Goal: Information Seeking & Learning: Check status

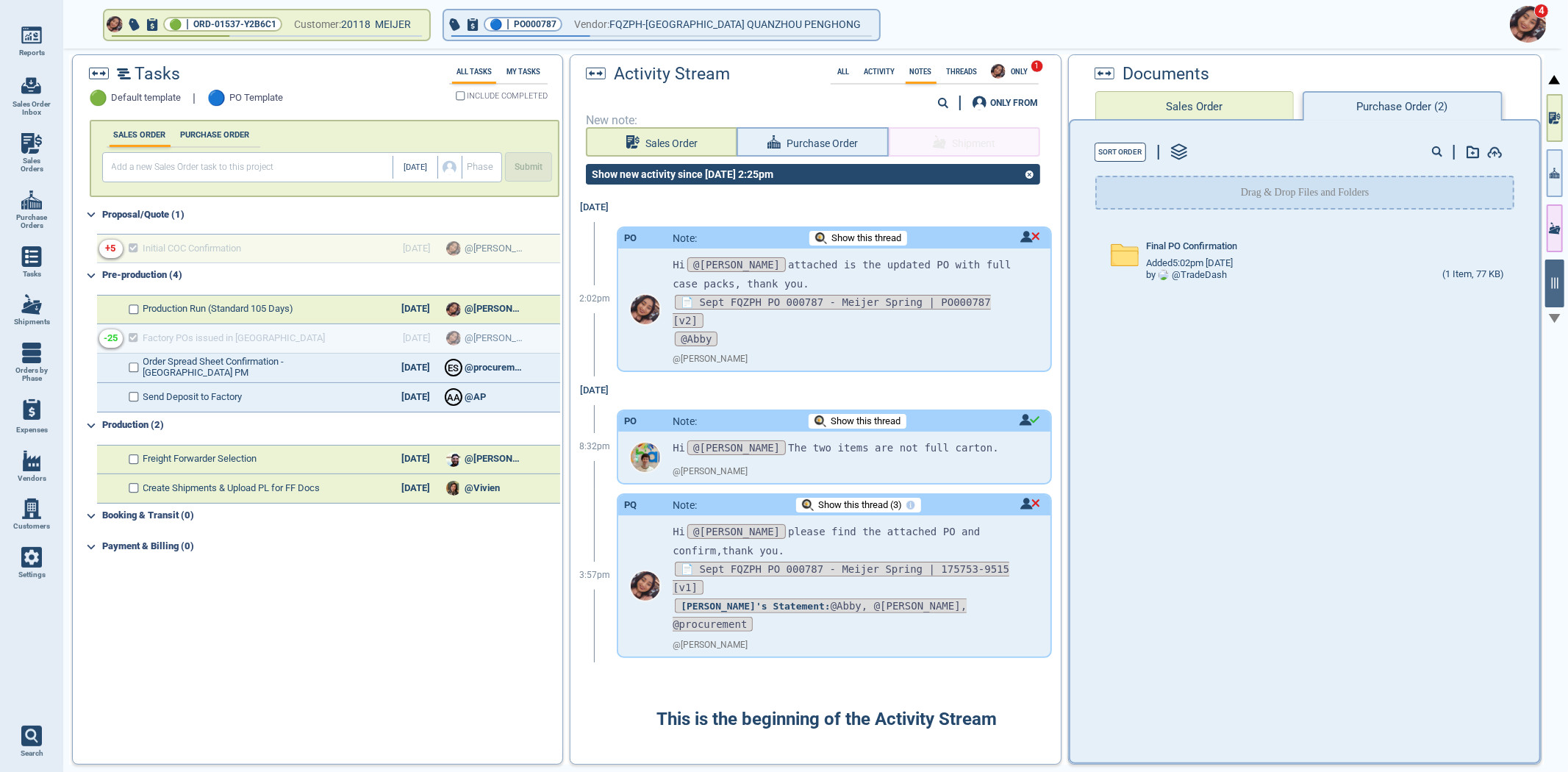
select select "50"
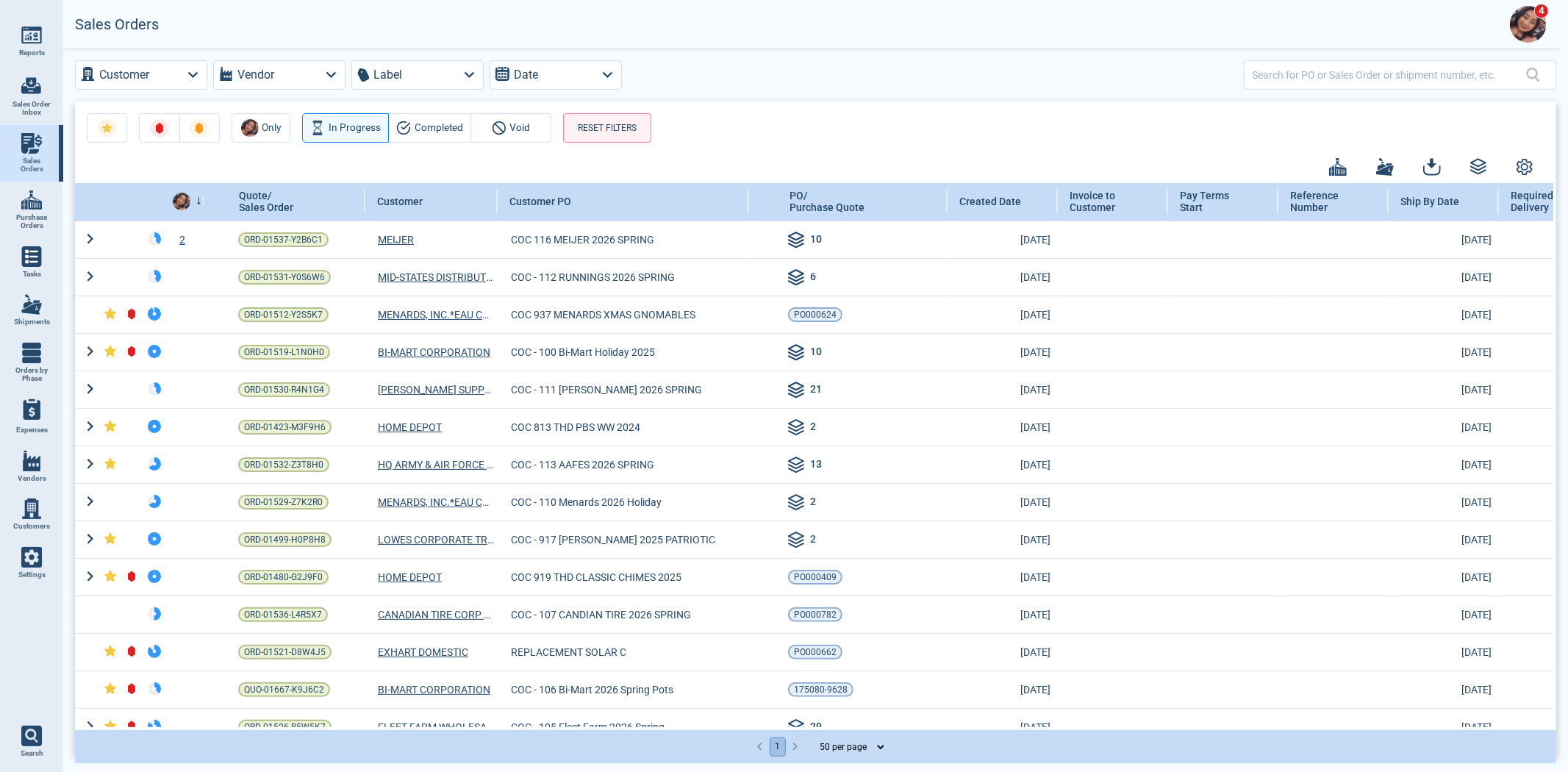
click at [1328, 88] on div at bounding box center [1389, 75] width 274 height 30
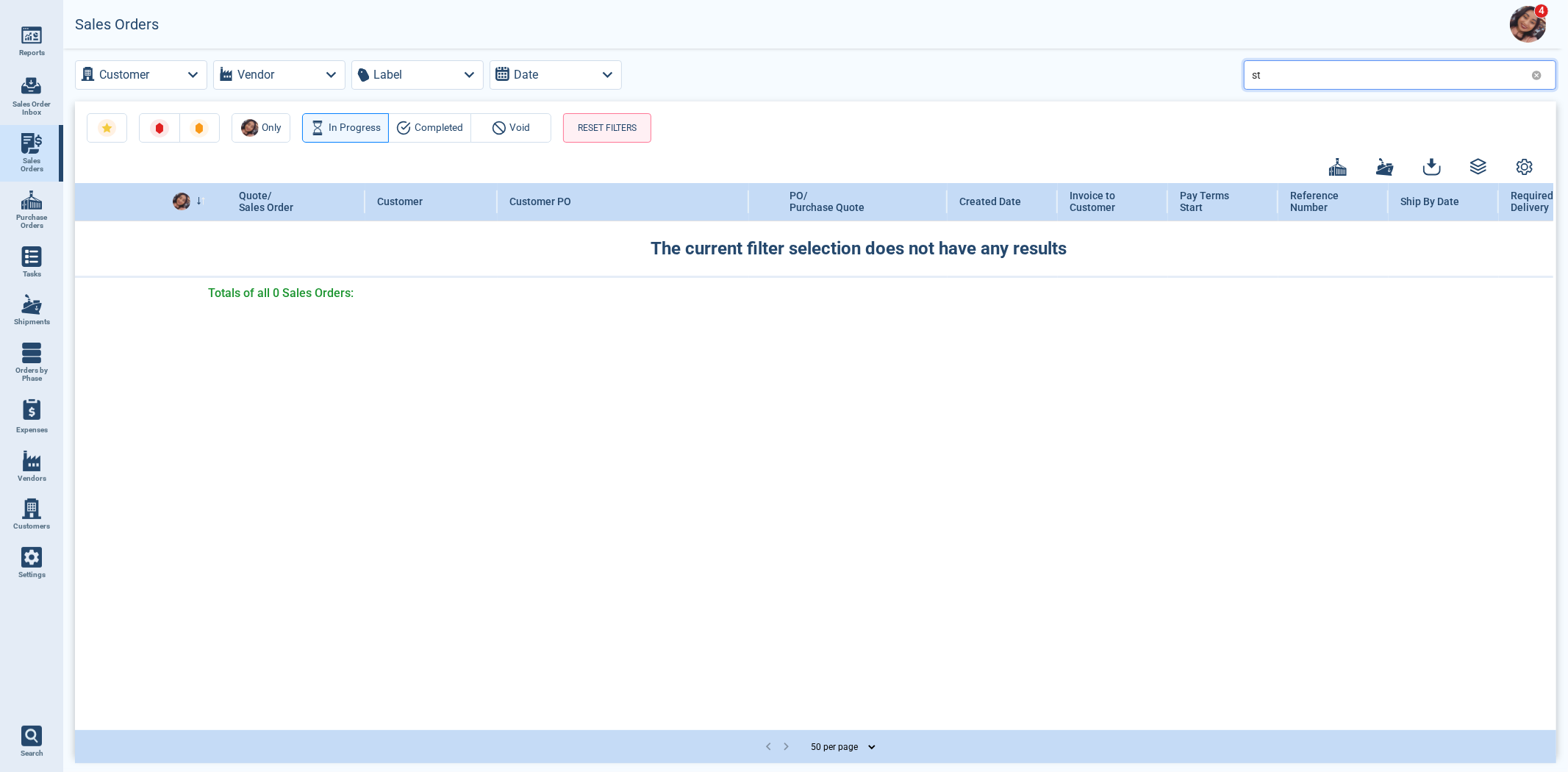
type input "s"
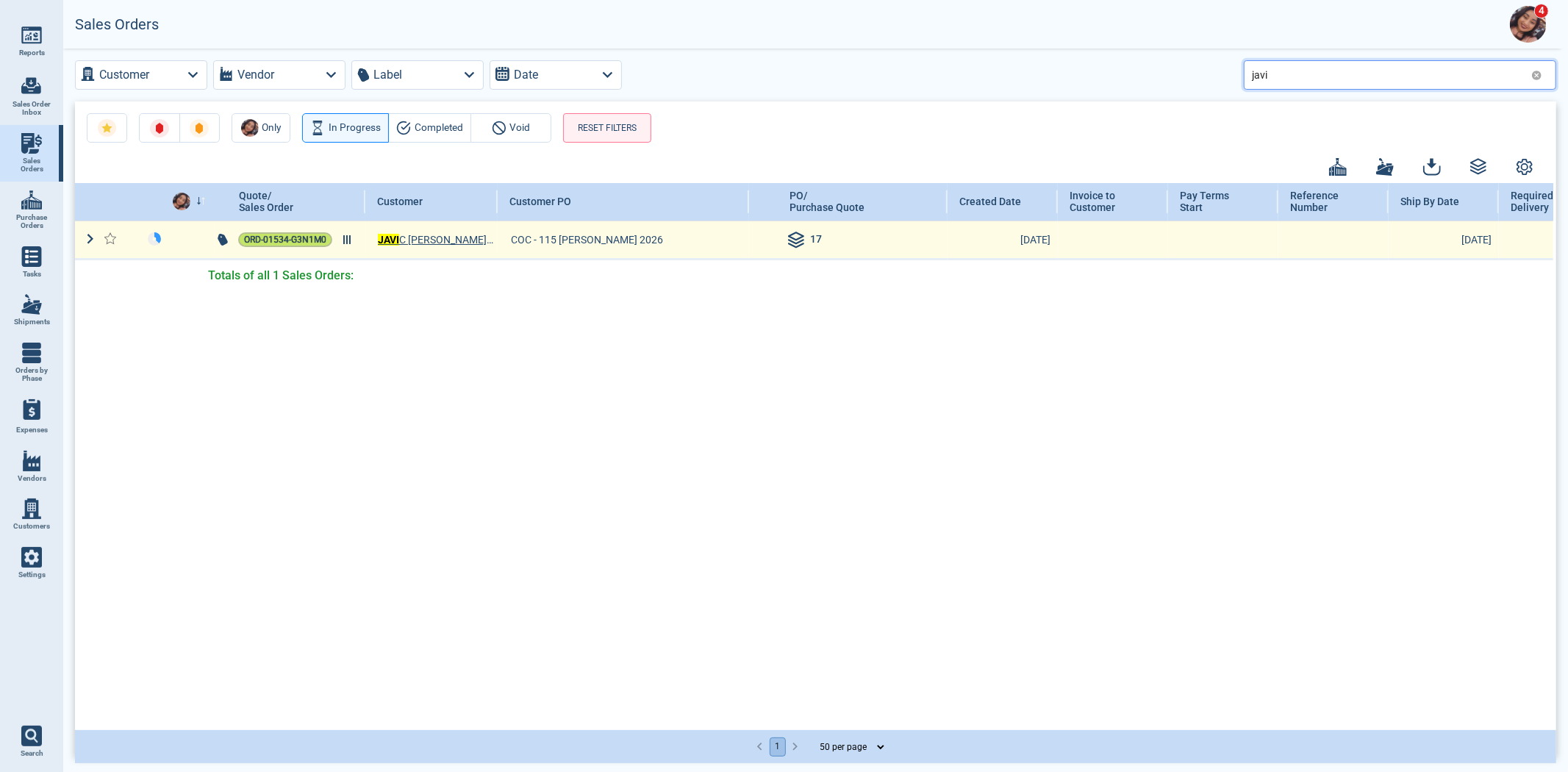
type input "javi"
click at [254, 241] on span "ORD-01534-G3N1M0" at bounding box center [285, 239] width 82 height 15
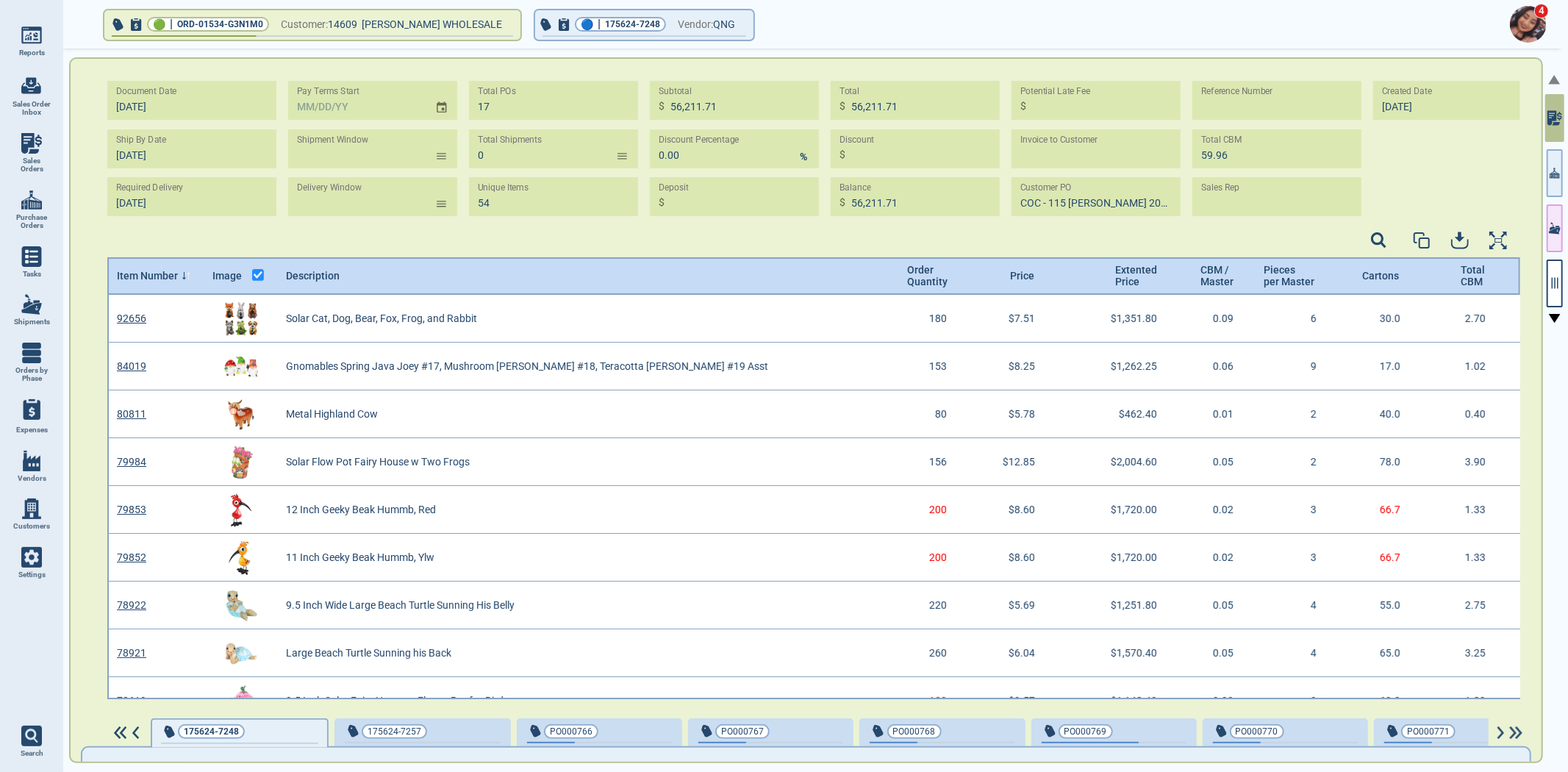
scroll to position [400, 1409]
drag, startPoint x: 254, startPoint y: 241, endPoint x: 685, endPoint y: 31, distance: 479.4
click at [685, 31] on span "Vendor:" at bounding box center [695, 24] width 35 height 18
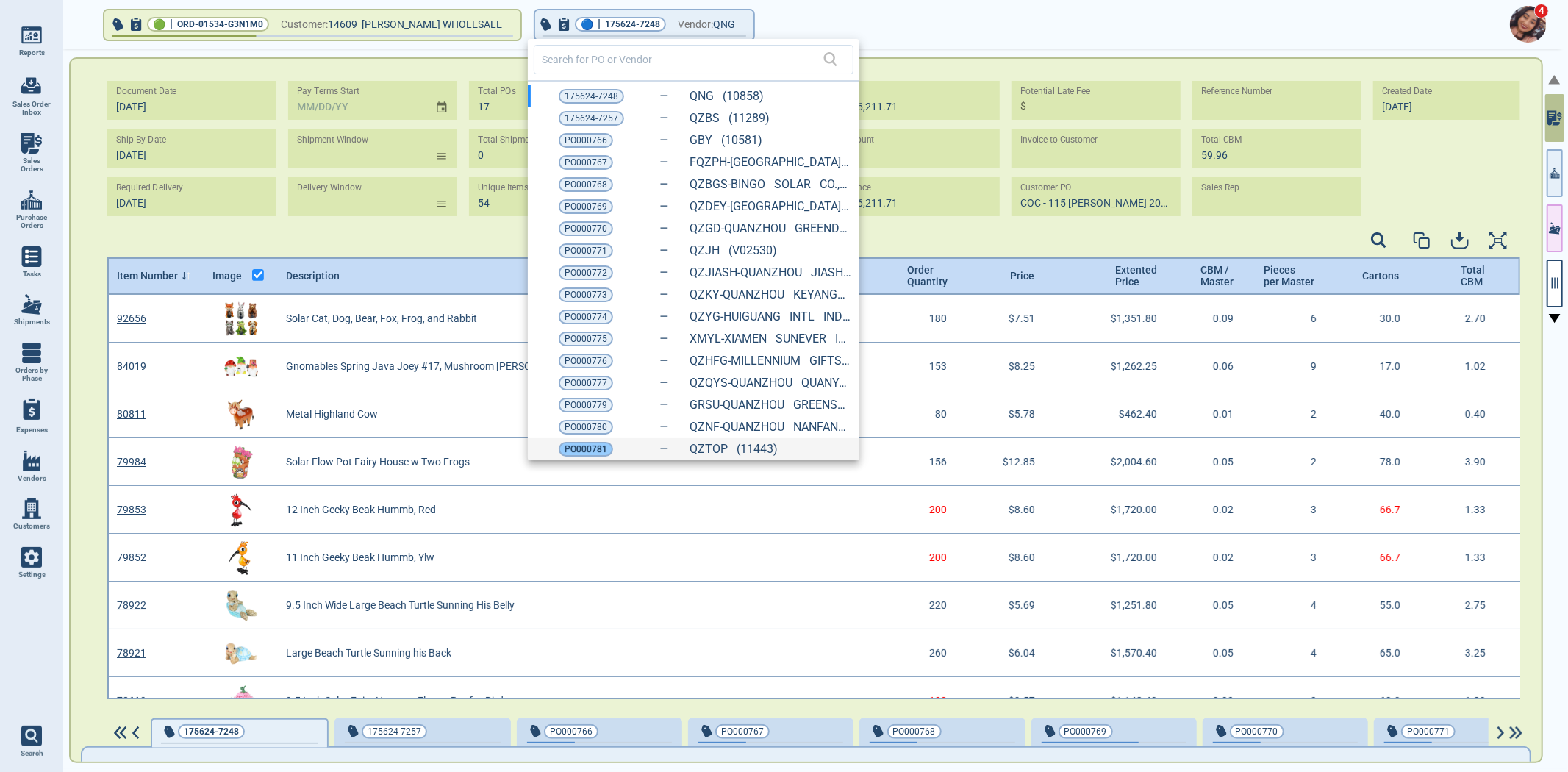
click at [583, 454] on span "PO000781" at bounding box center [585, 449] width 43 height 15
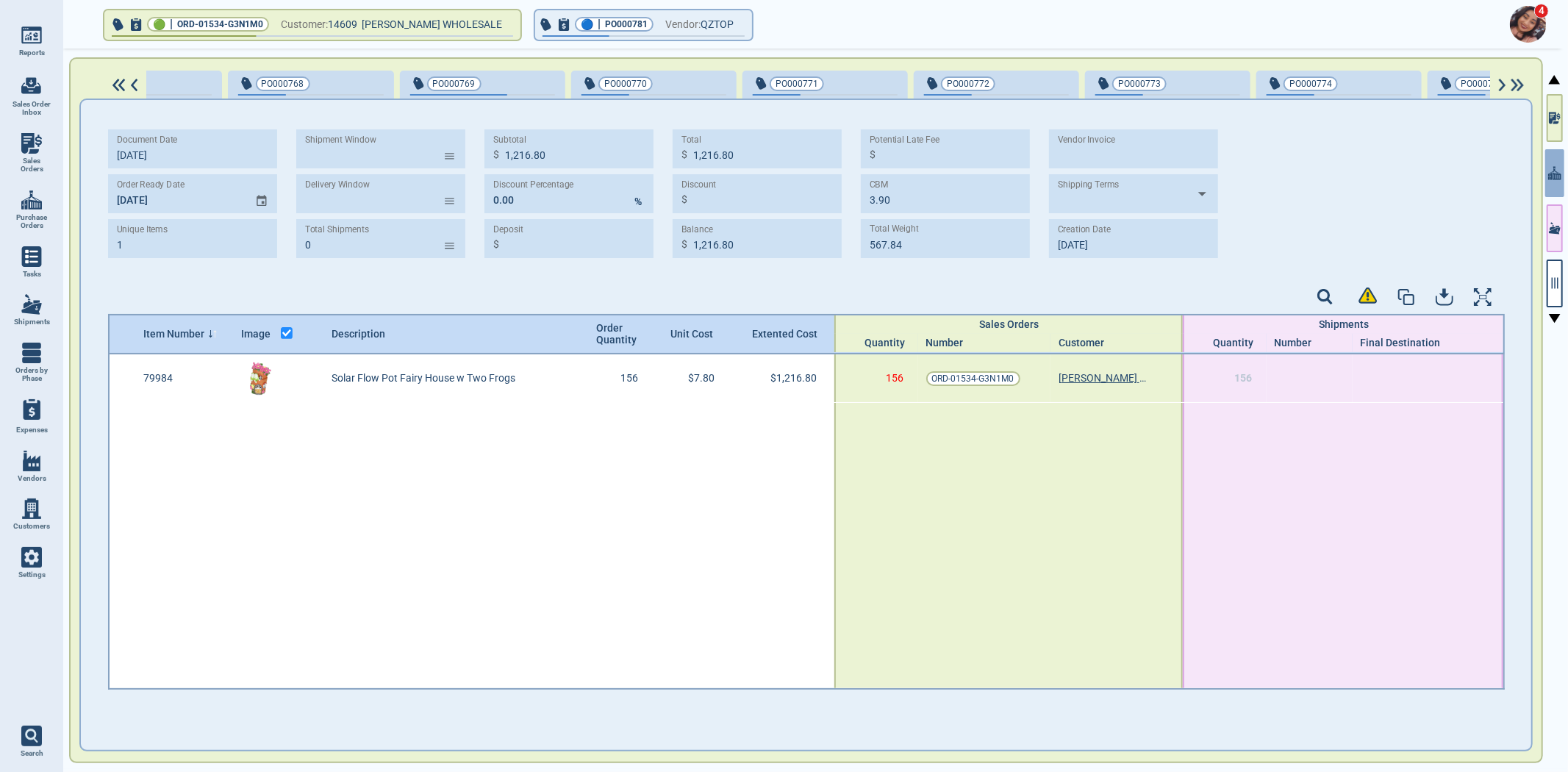
scroll to position [0, 1518]
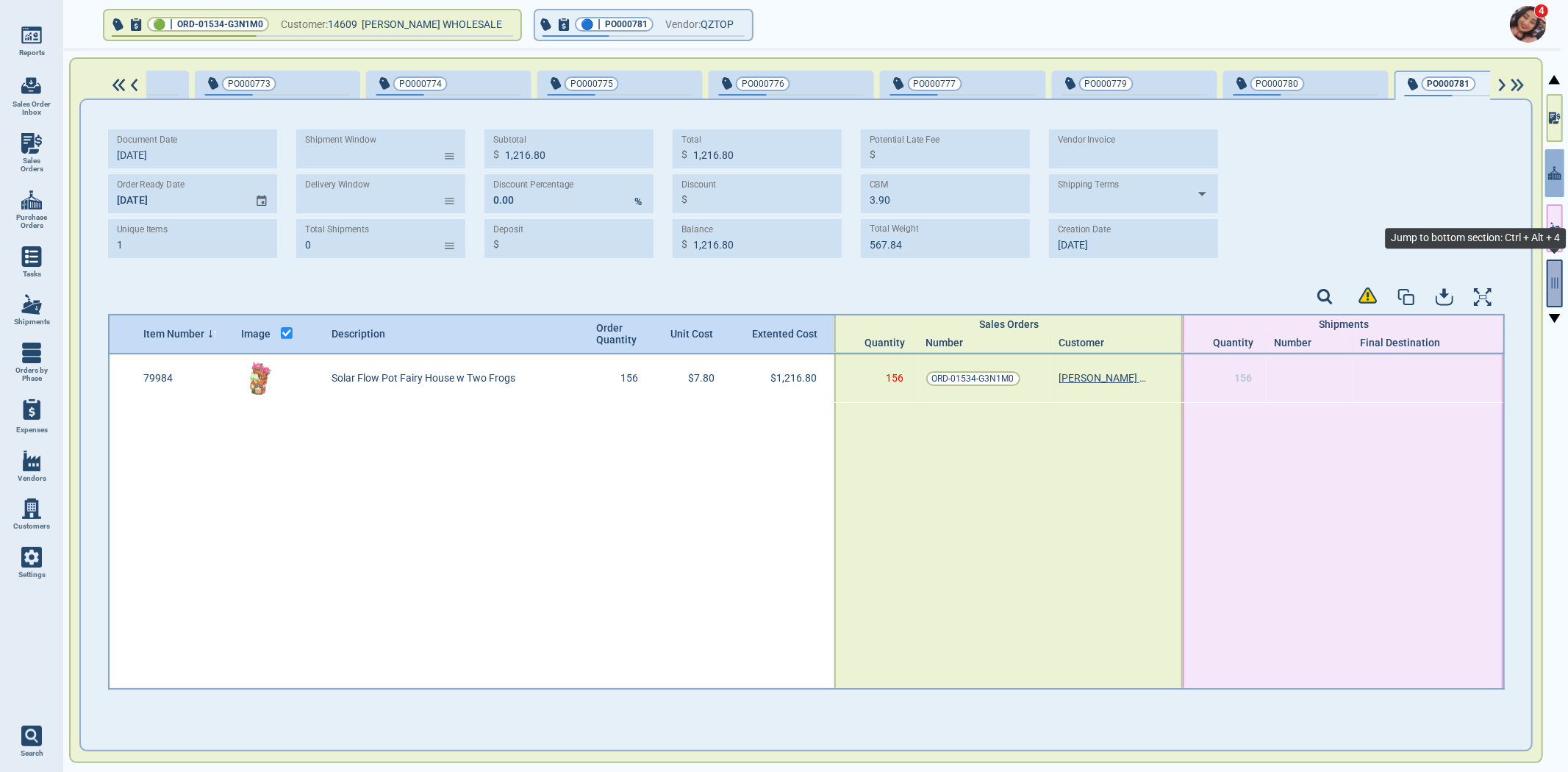
click at [1551, 287] on icon "button" at bounding box center [1554, 283] width 13 height 13
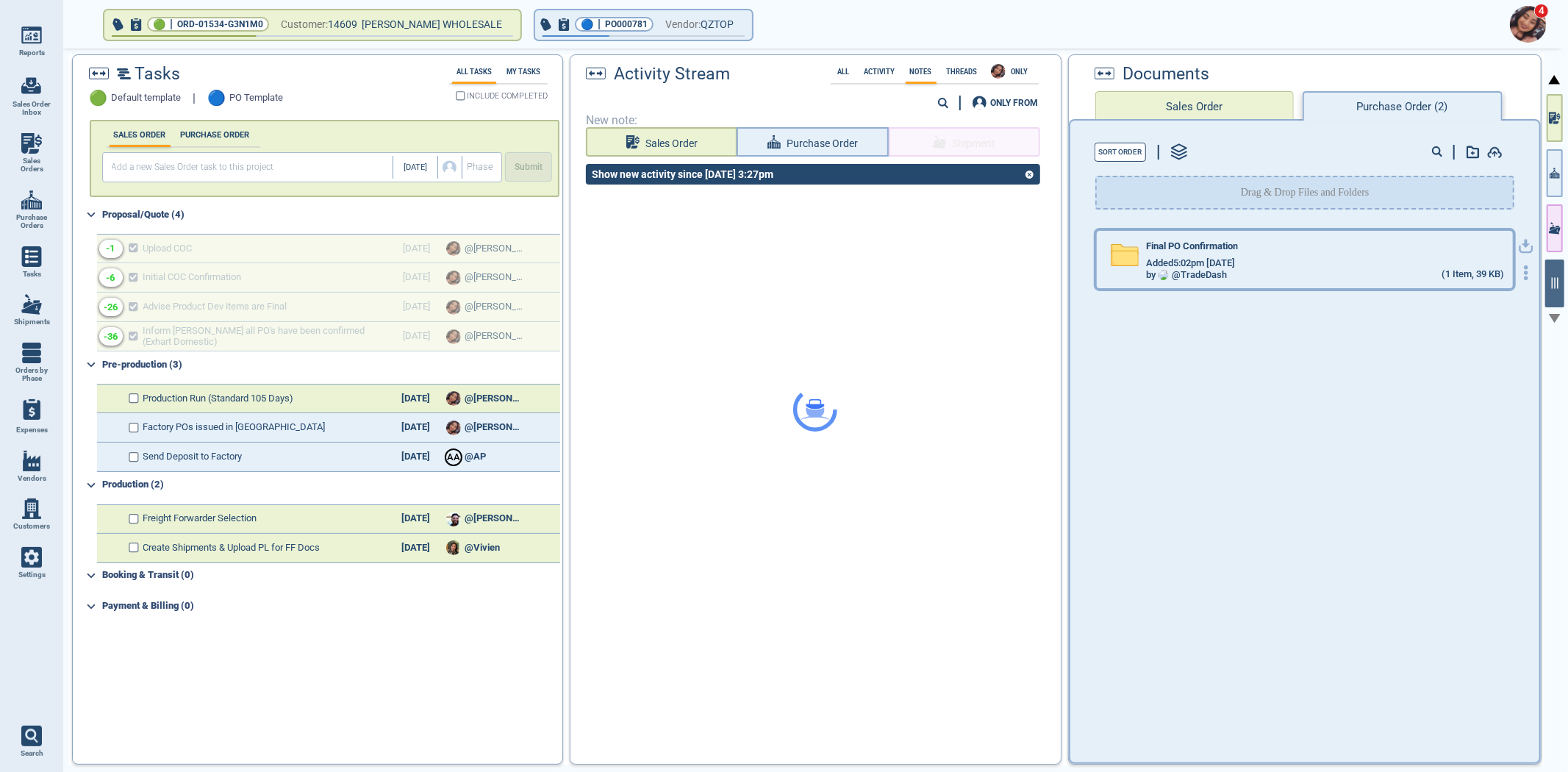
click at [1252, 257] on div "Added 5:02pm [DATE]" at bounding box center [1325, 263] width 358 height 11
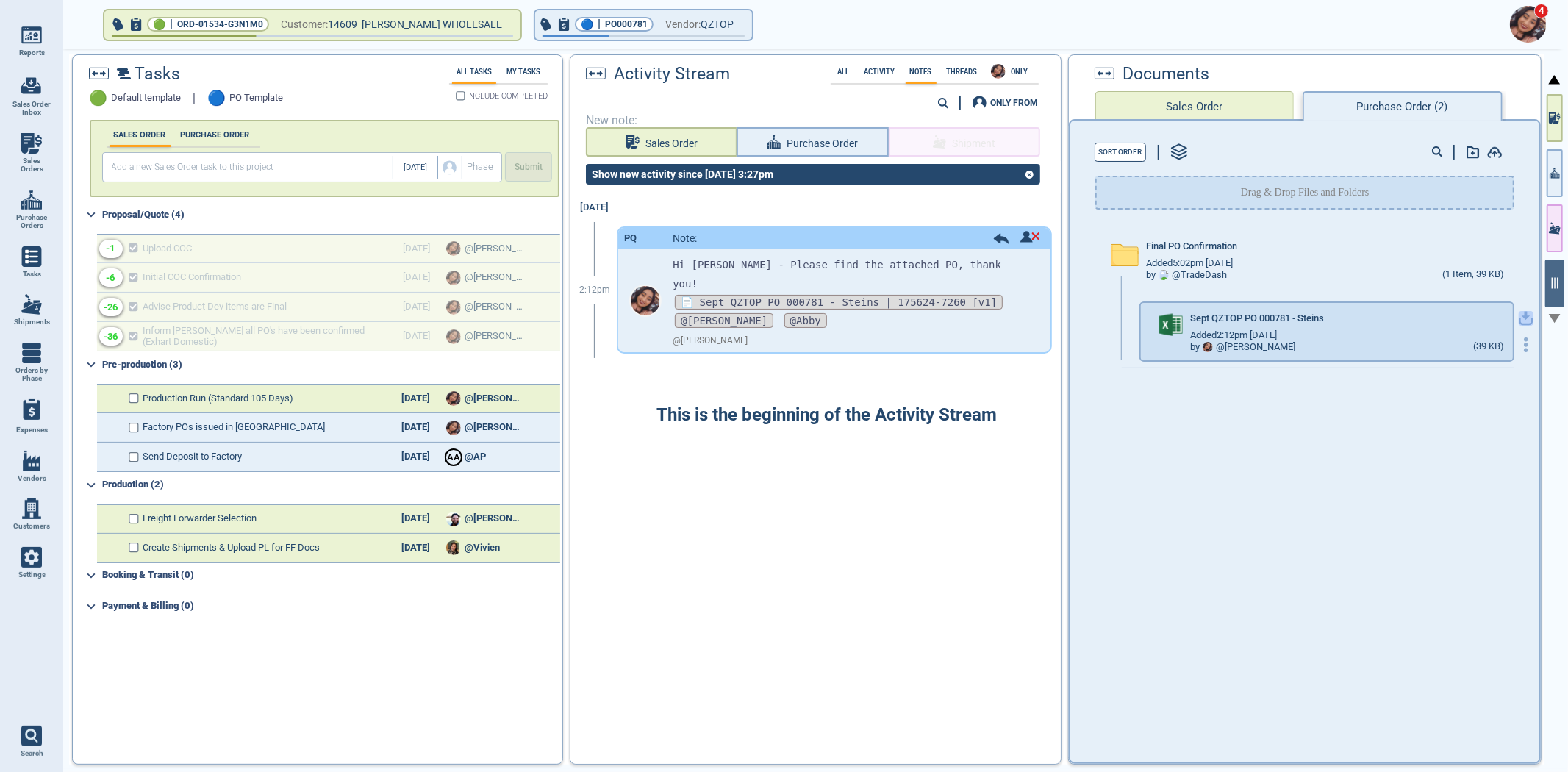
click at [1518, 317] on icon "button" at bounding box center [1525, 318] width 15 height 15
click at [665, 16] on span "Vendor:" at bounding box center [683, 24] width 35 height 18
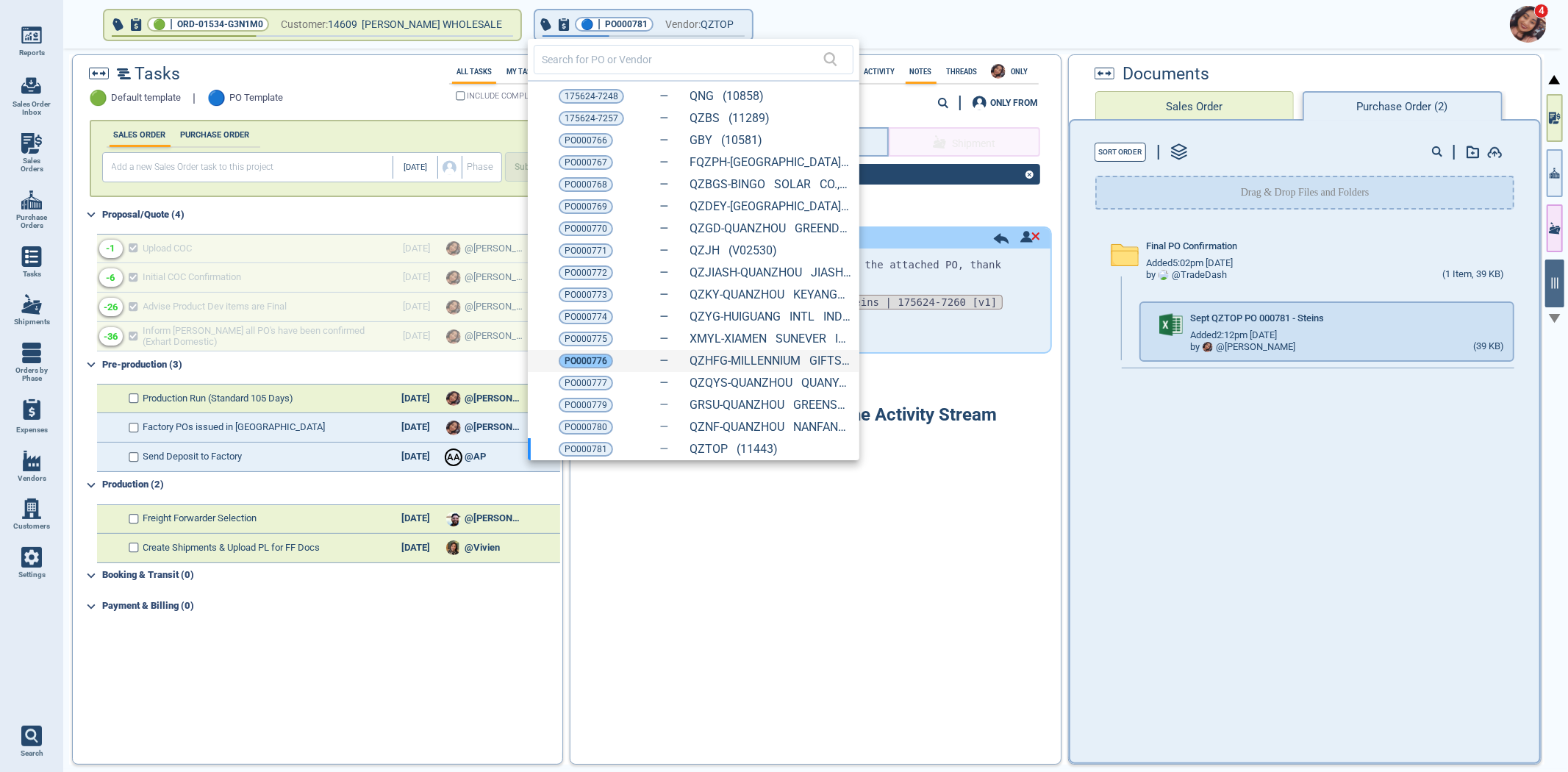
click at [593, 367] on span "PO000776" at bounding box center [585, 360] width 43 height 15
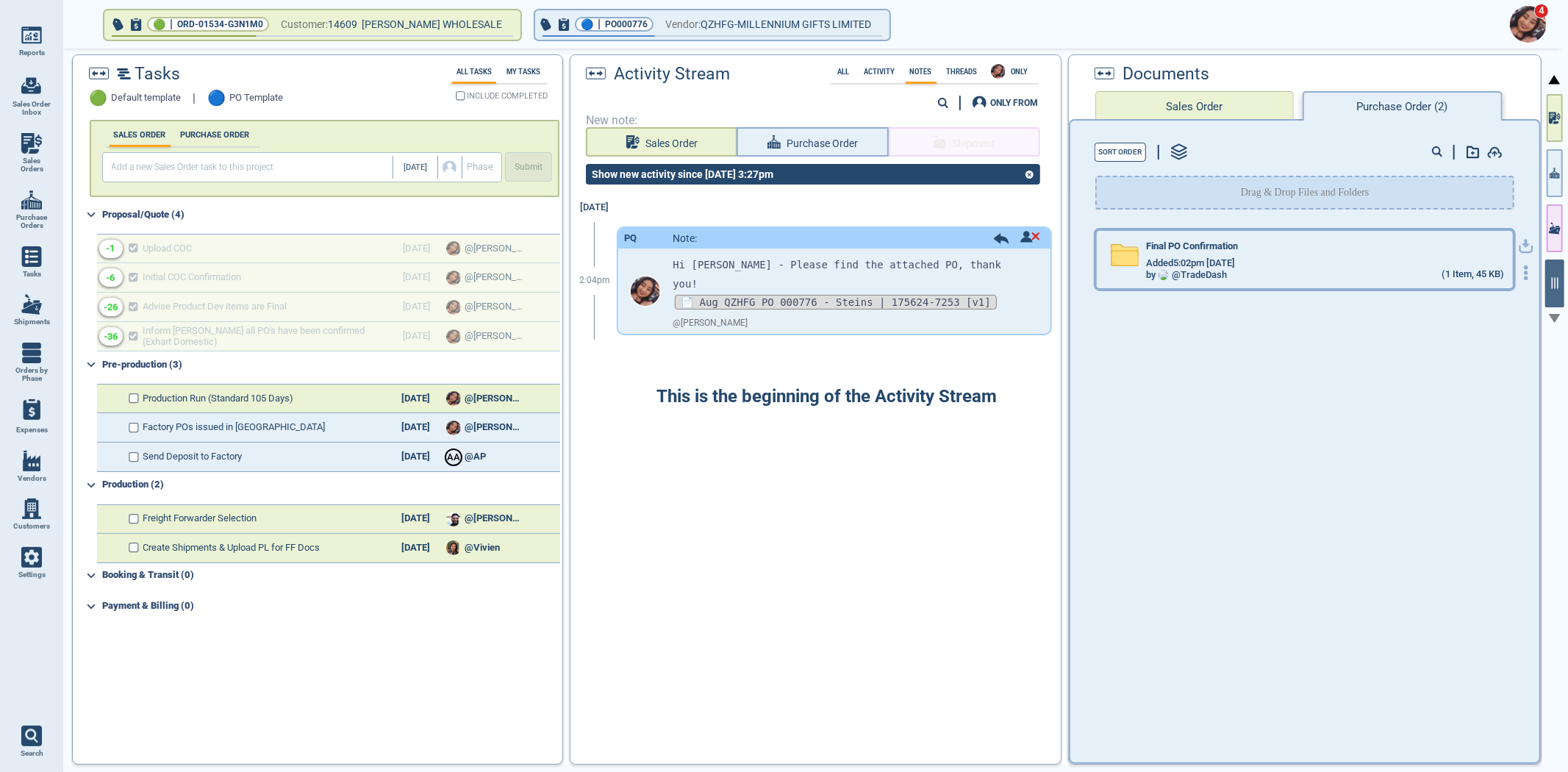
click at [1251, 261] on div "Added 5:02pm [DATE]" at bounding box center [1325, 263] width 358 height 11
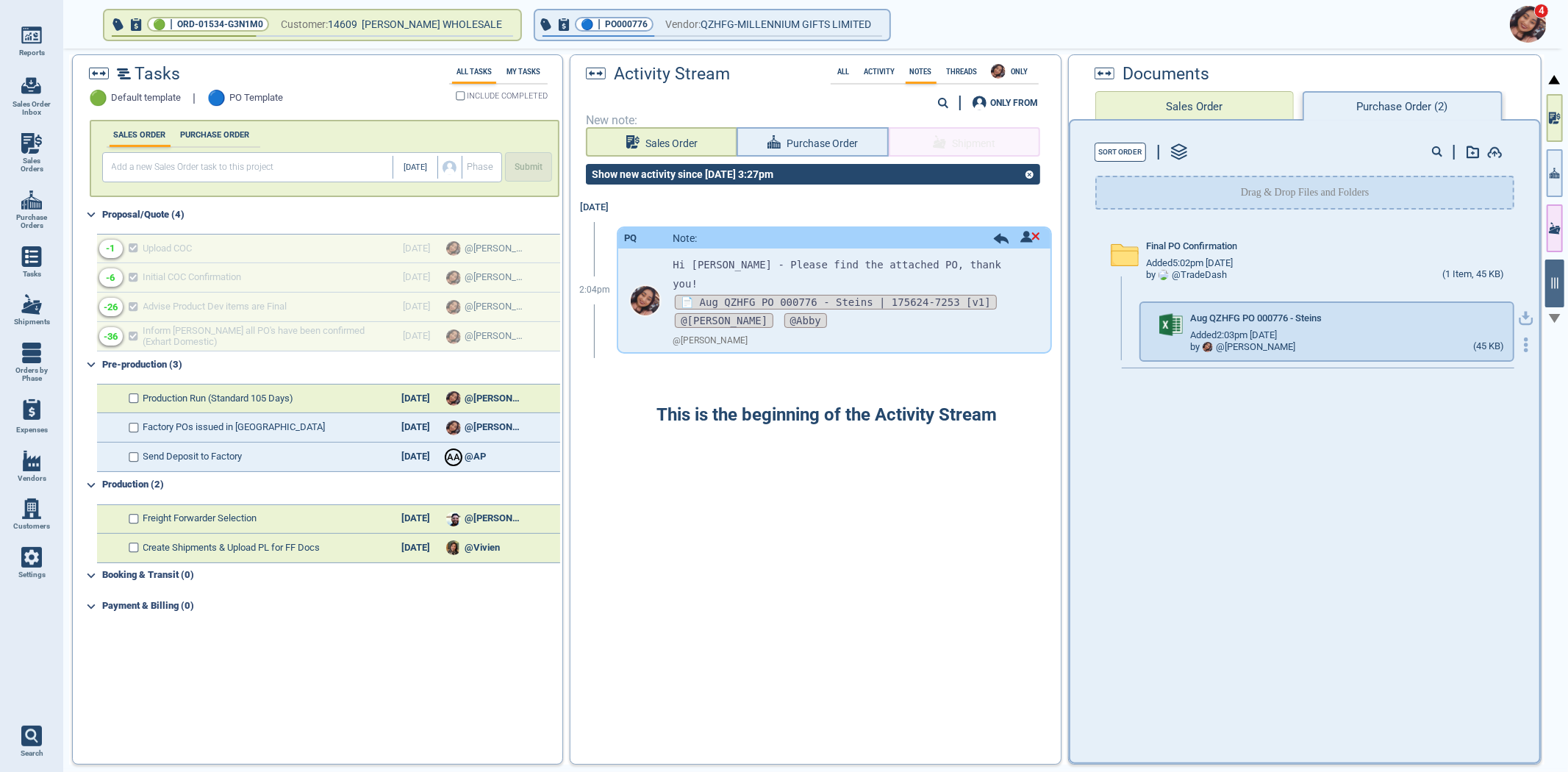
click at [1518, 311] on icon "button" at bounding box center [1525, 318] width 15 height 15
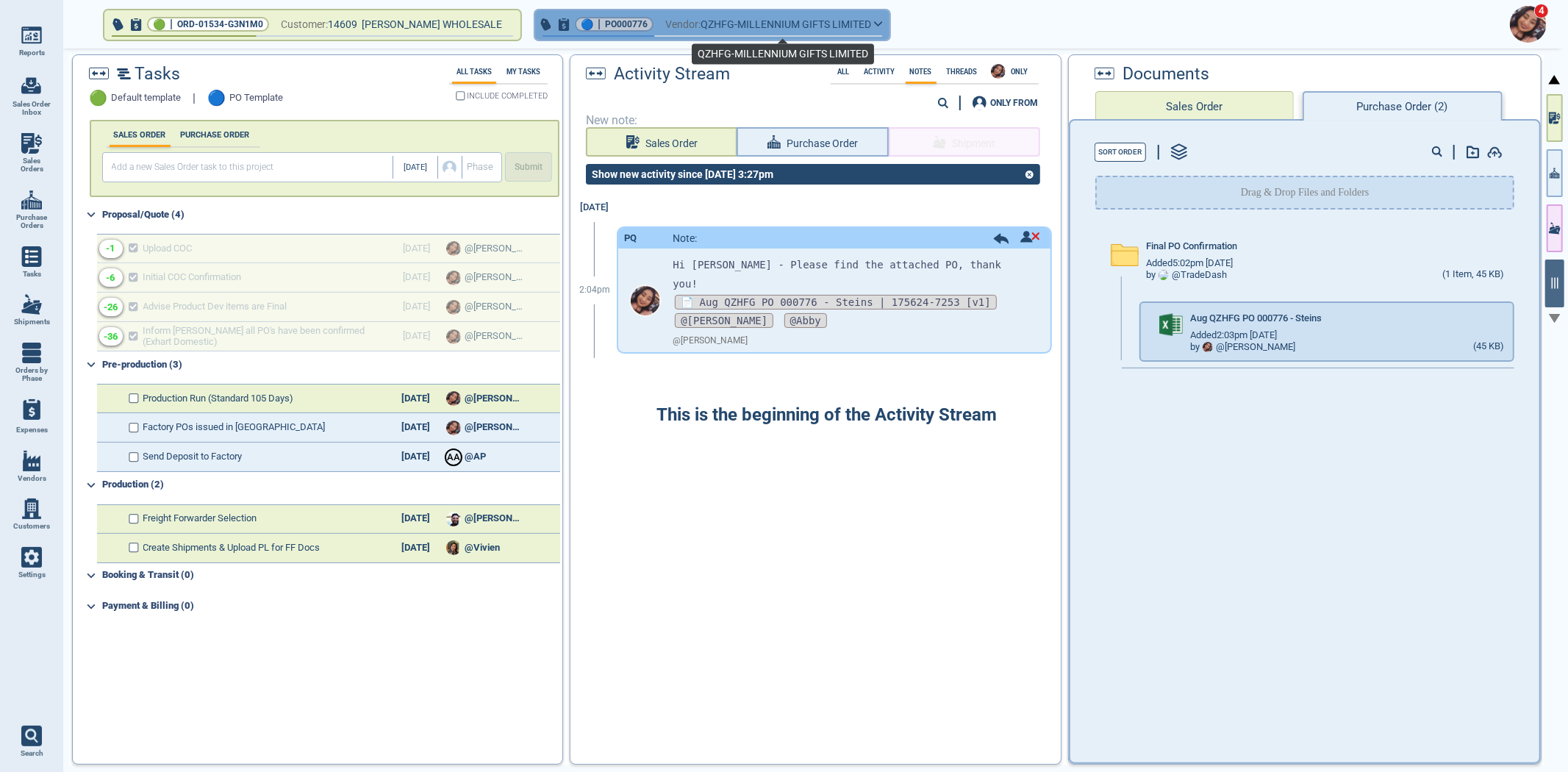
click at [709, 24] on span "QZHFG-MILLENNIUM GIFTS LIMITED" at bounding box center [786, 24] width 171 height 18
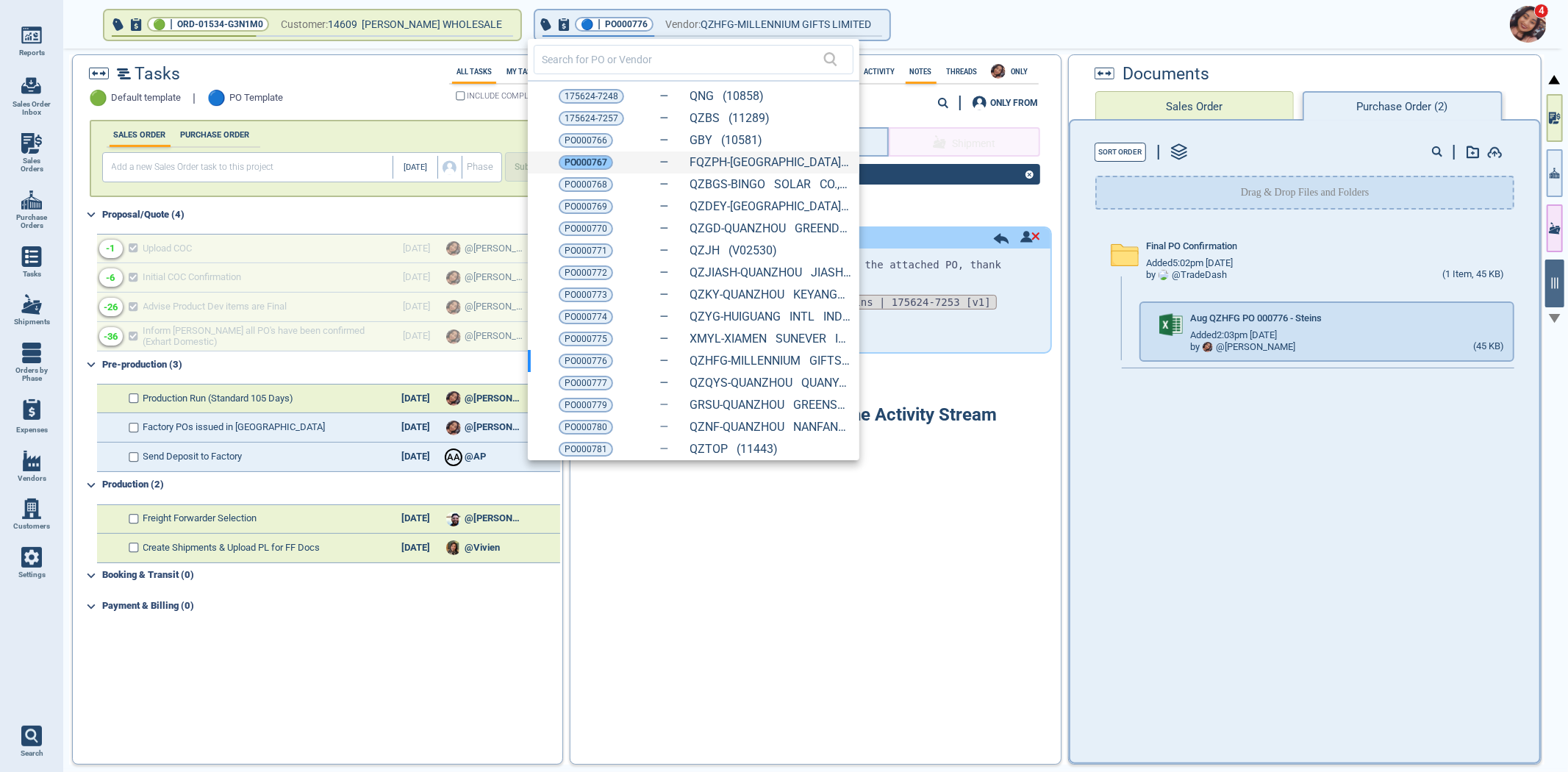
click at [583, 157] on span "PO000767" at bounding box center [585, 162] width 43 height 15
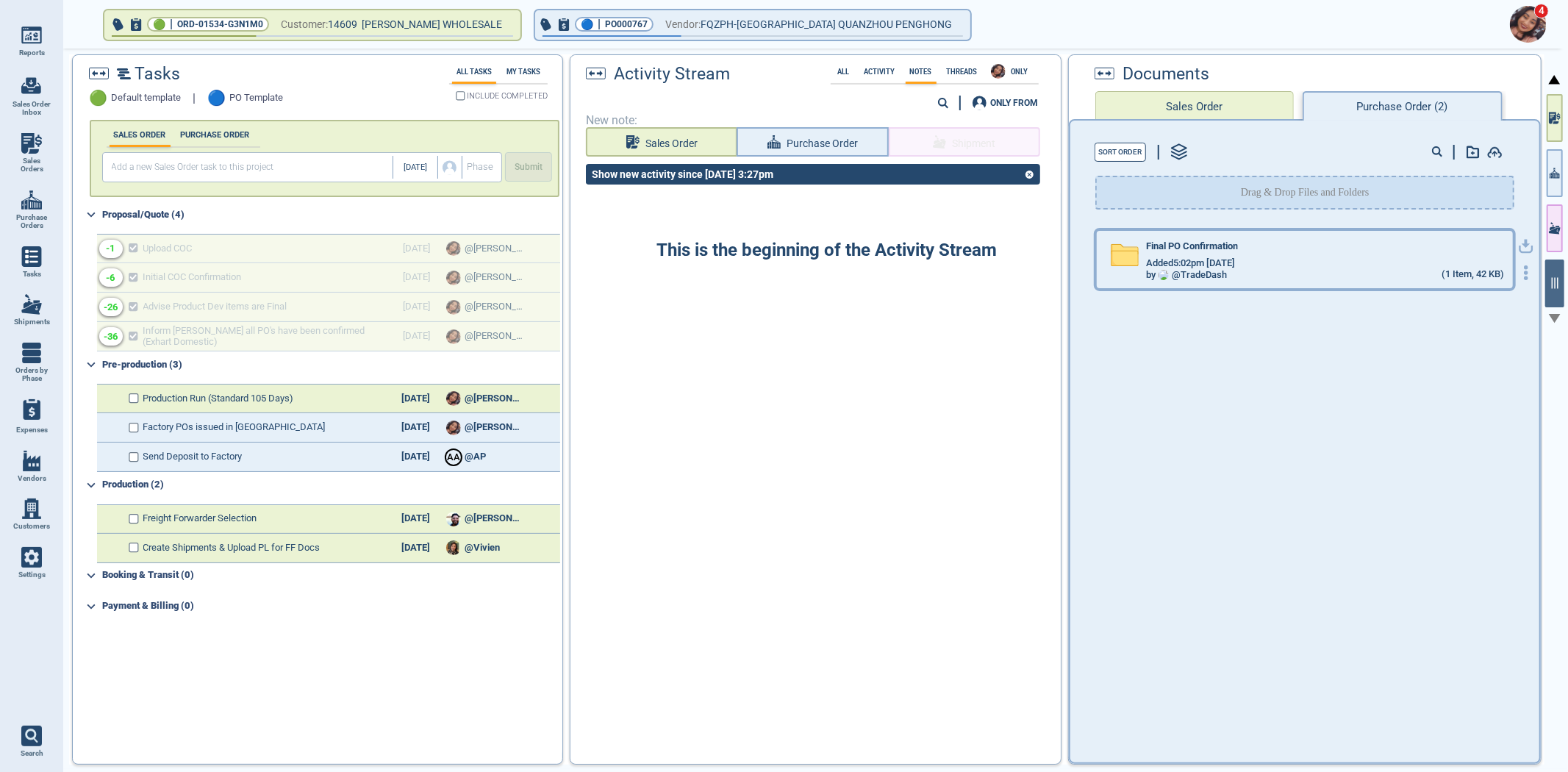
drag, startPoint x: 1214, startPoint y: 269, endPoint x: 1186, endPoint y: 282, distance: 30.9
click at [1213, 270] on div "by @ TradeDash" at bounding box center [1186, 275] width 81 height 11
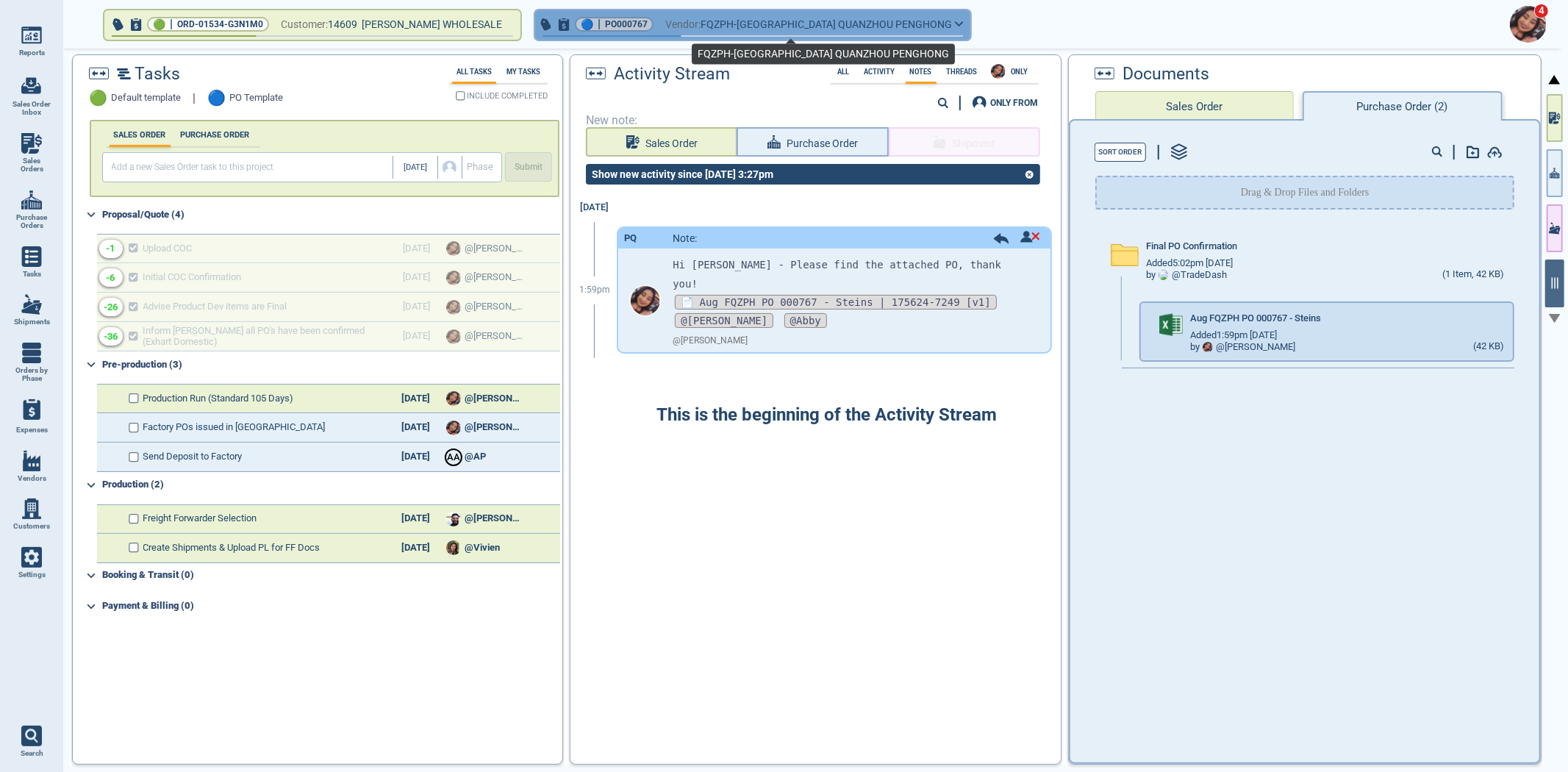
click at [858, 17] on button "🔵 | PO000767 Vendor: FQZPH-[GEOGRAPHIC_DATA] [GEOGRAPHIC_DATA] PENGHONG" at bounding box center [753, 25] width 435 height 30
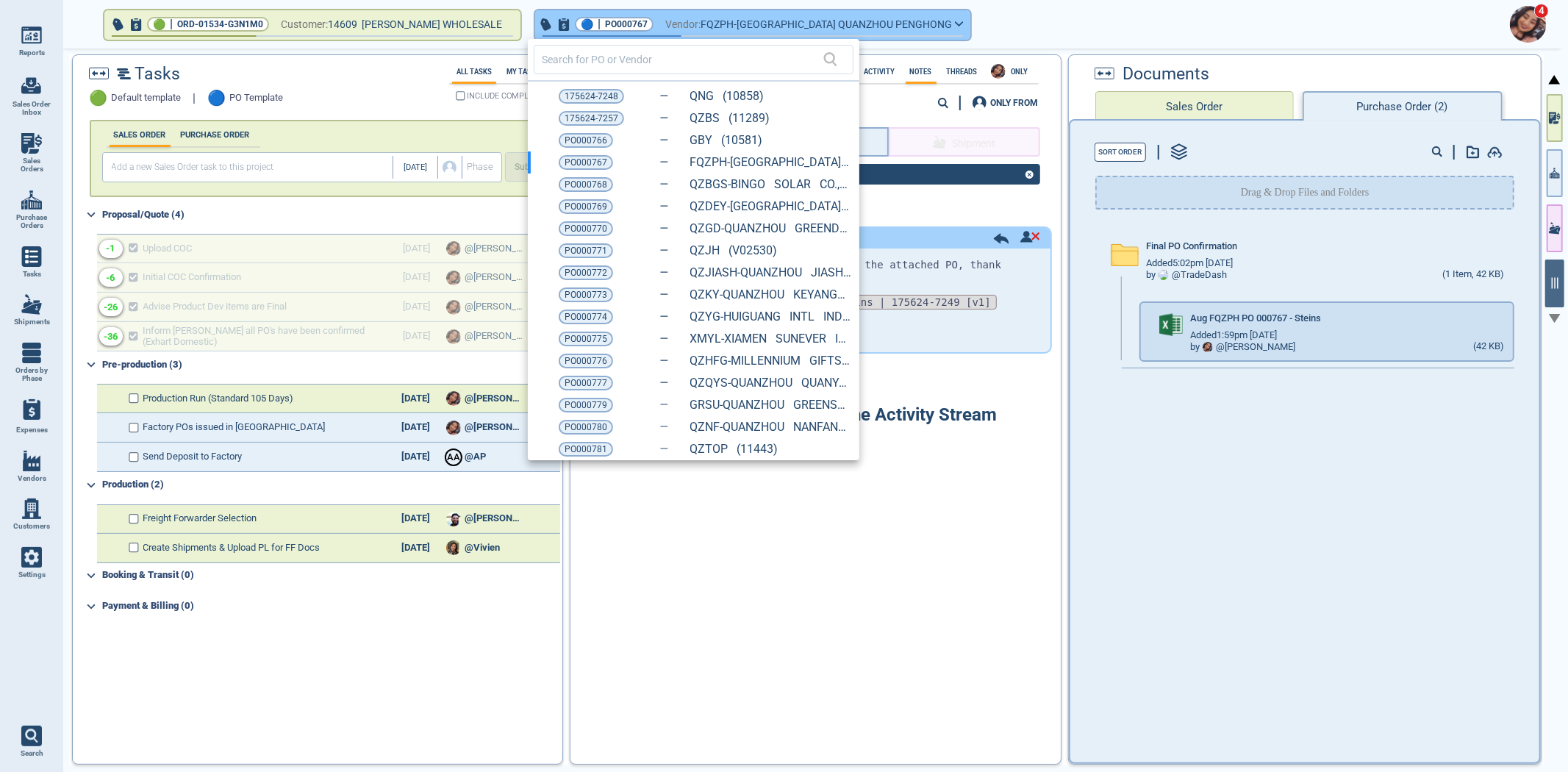
click at [858, 17] on div at bounding box center [784, 386] width 1568 height 772
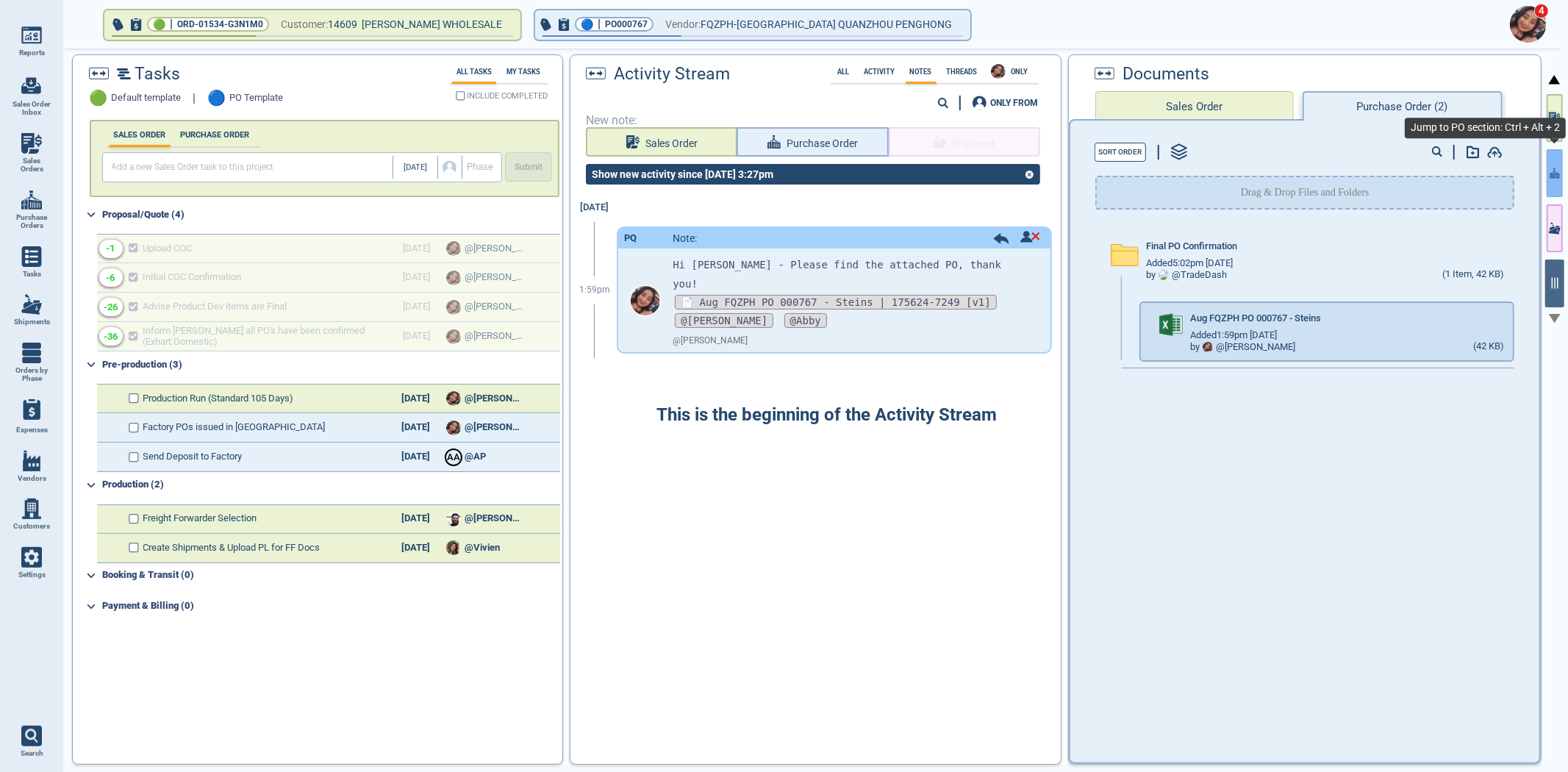
click at [1558, 181] on button "button" at bounding box center [1555, 173] width 17 height 48
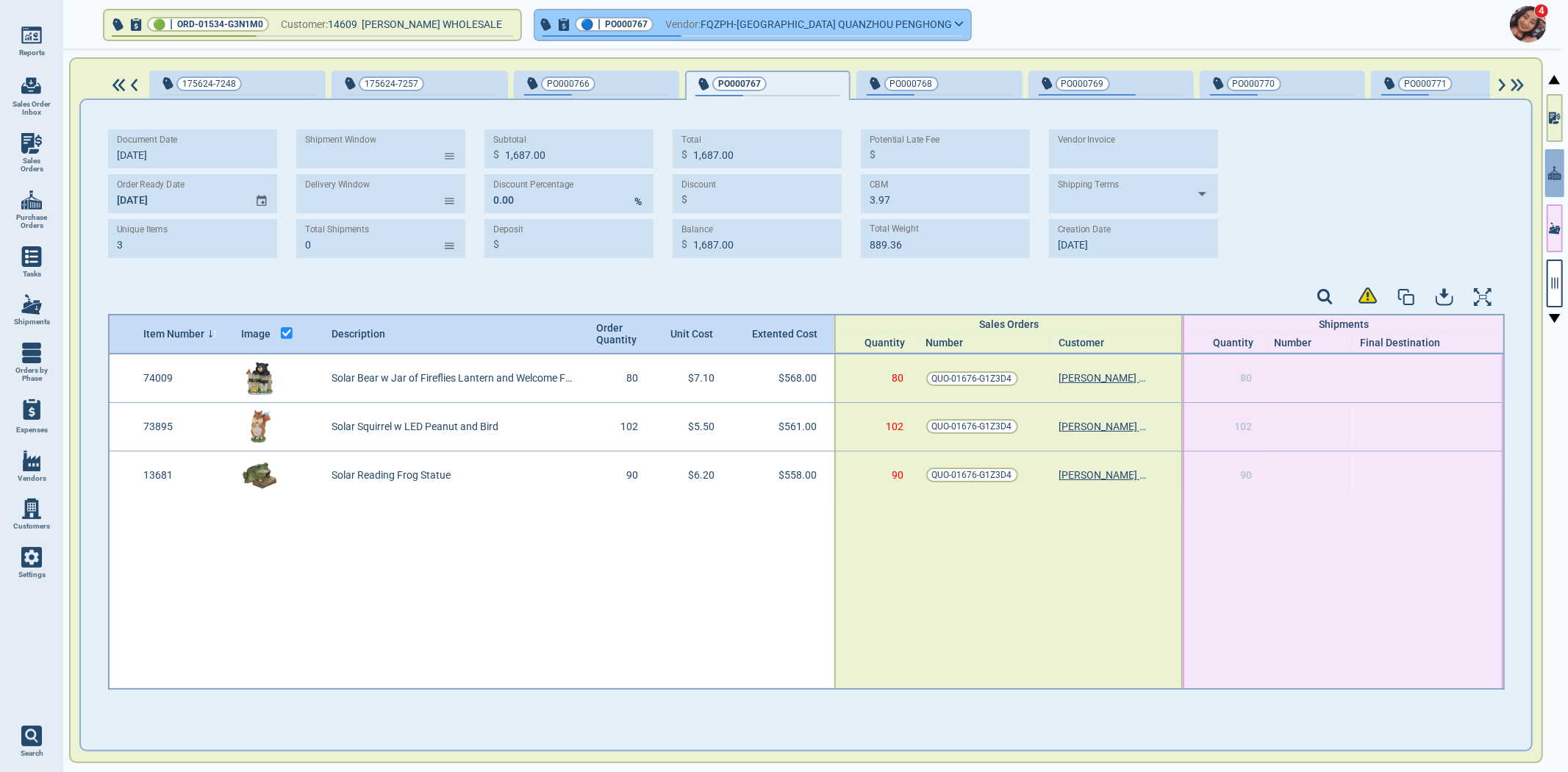
click at [742, 24] on span "FQZPH-[GEOGRAPHIC_DATA] QUANZHOU PENGHONG" at bounding box center [826, 24] width 251 height 18
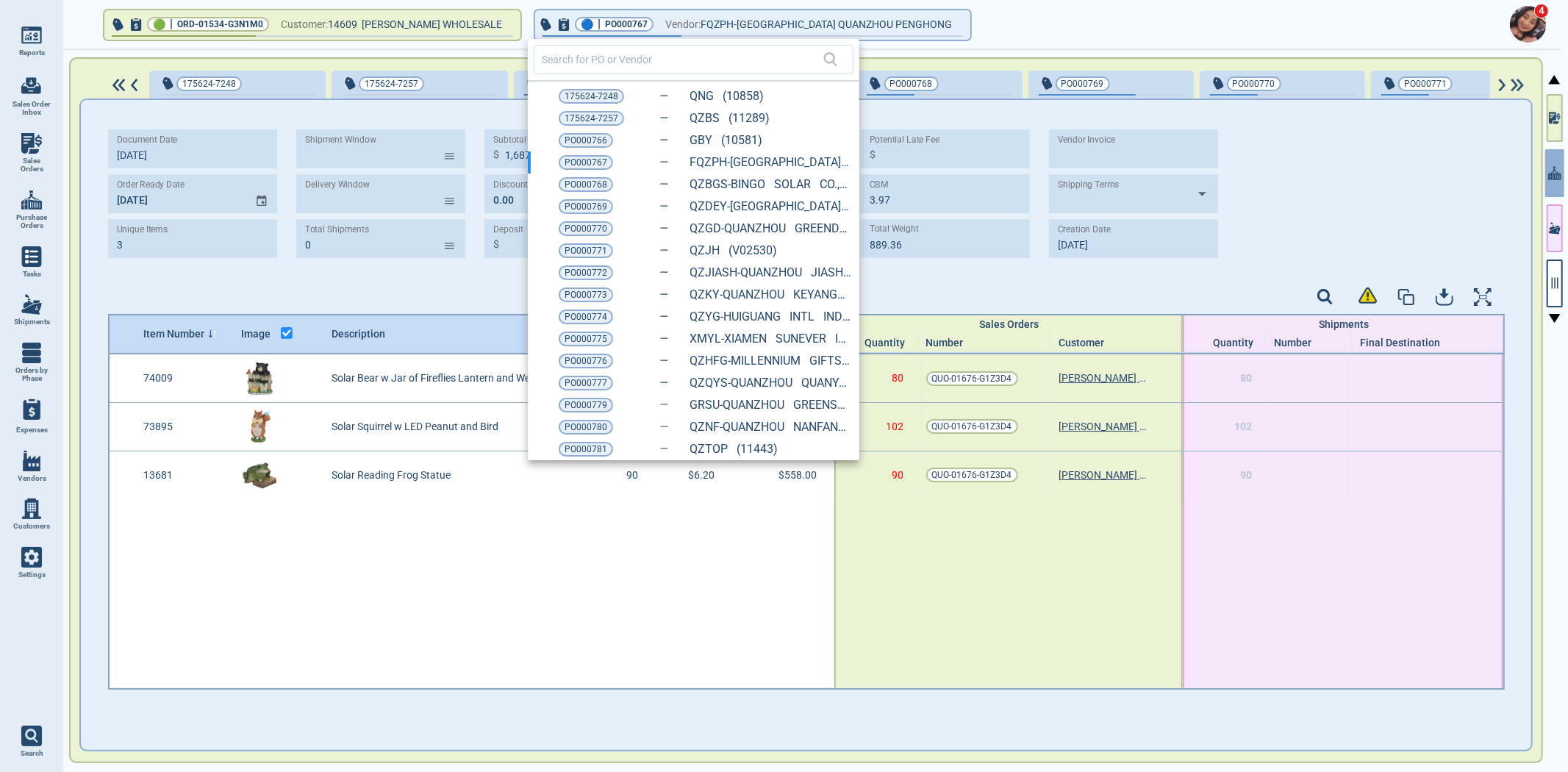
drag, startPoint x: 674, startPoint y: 92, endPoint x: 777, endPoint y: 53, distance: 110.1
click at [677, 92] on div "175624-7248 QNG (10858)" at bounding box center [693, 96] width 331 height 22
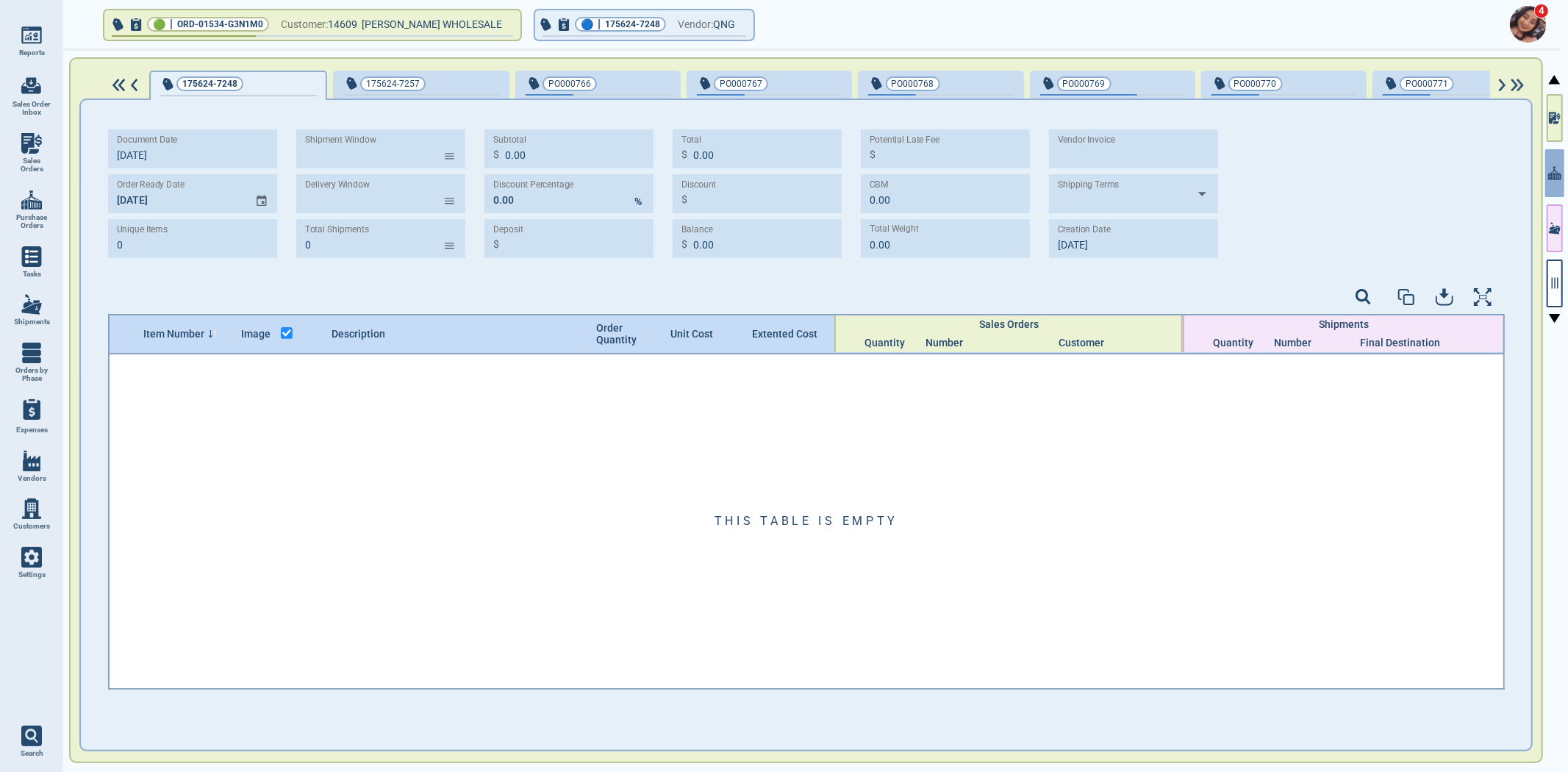
type input "0"
type input "0.00"
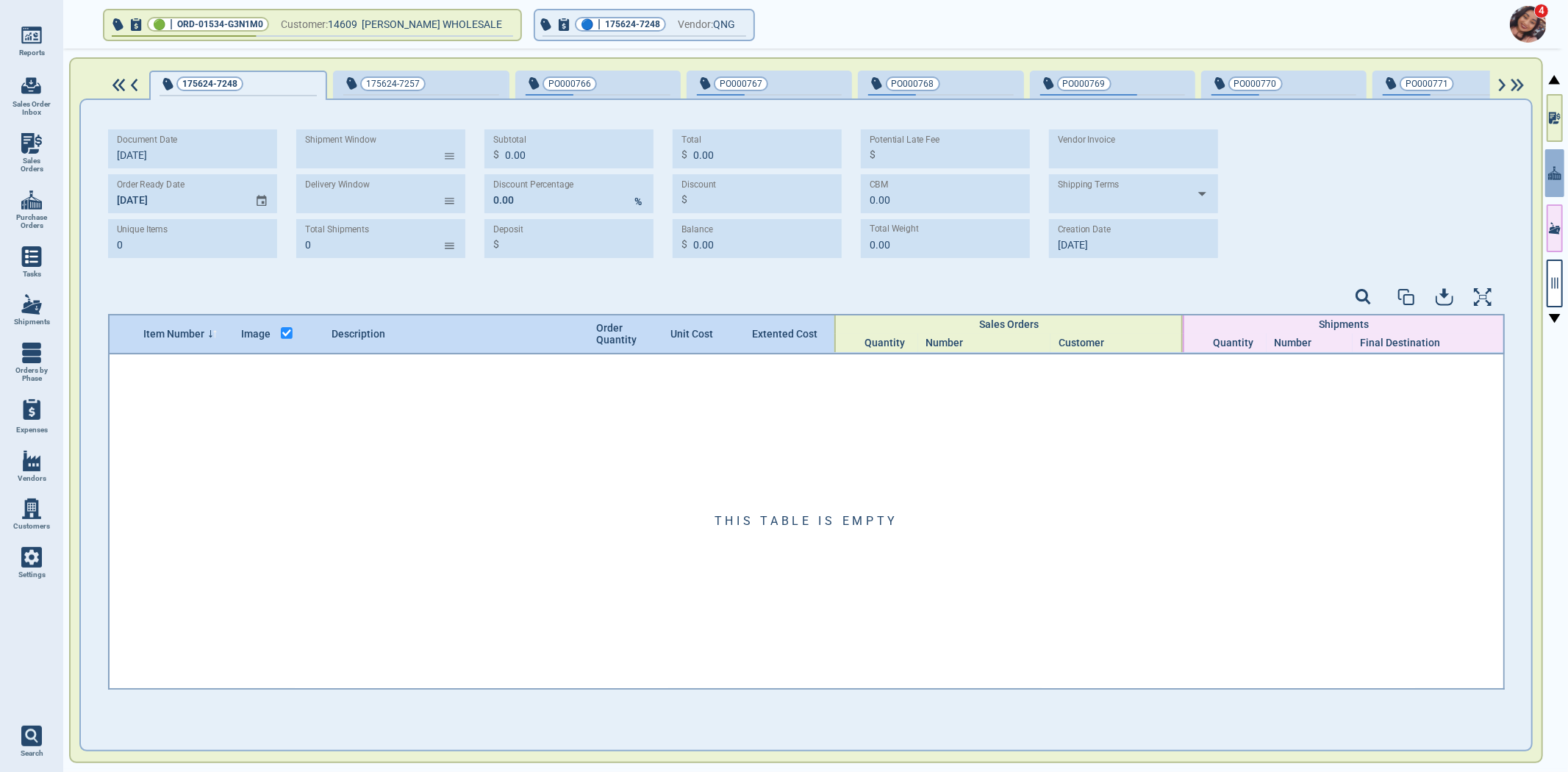
type input "0.00"
type input "[DATE]"
click at [664, 26] on button "🔵 | 175624-7248 Vendor: QNG" at bounding box center [644, 25] width 218 height 30
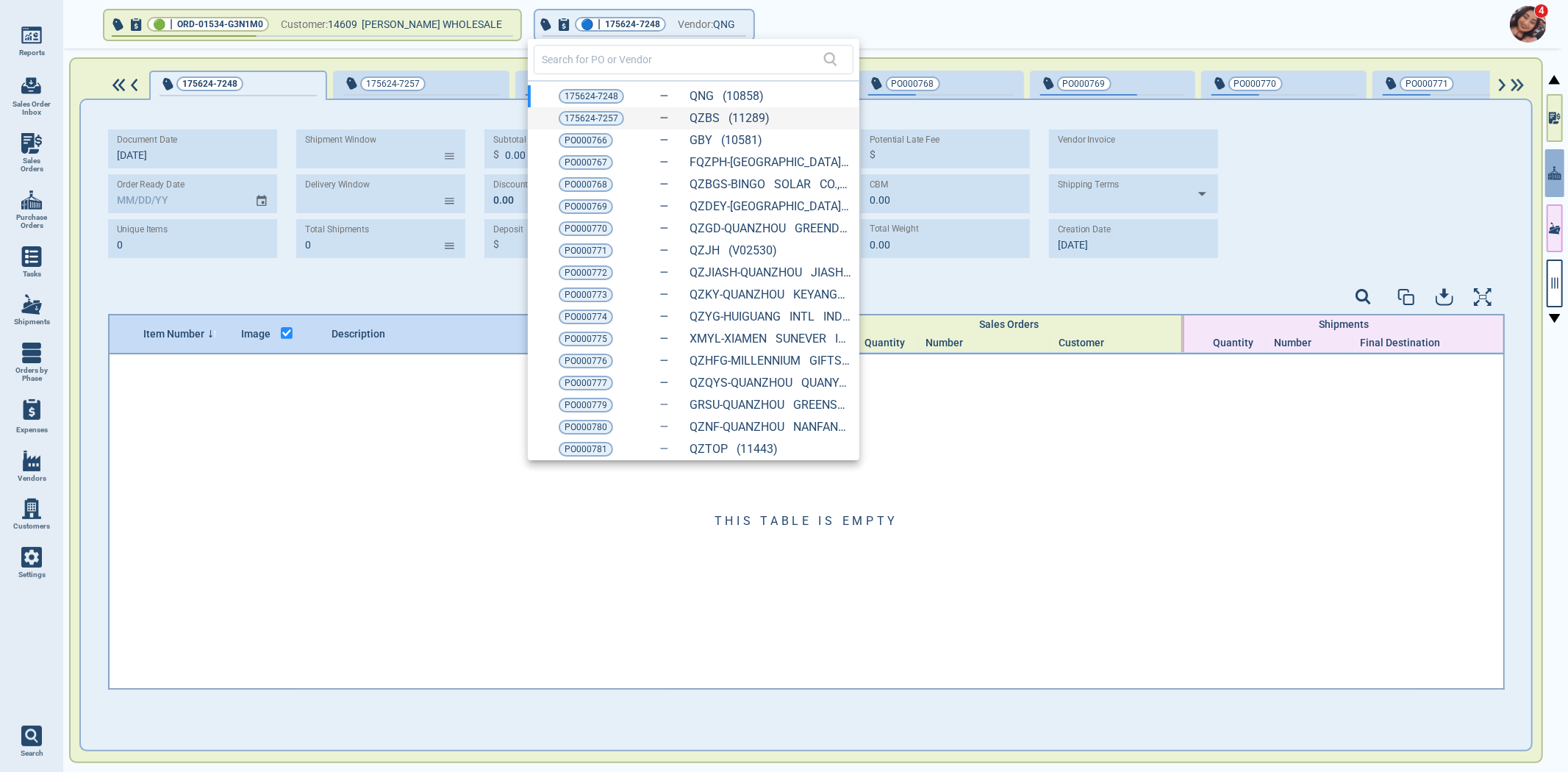
click at [660, 116] on icon at bounding box center [664, 120] width 10 height 10
